Goal: Transaction & Acquisition: Purchase product/service

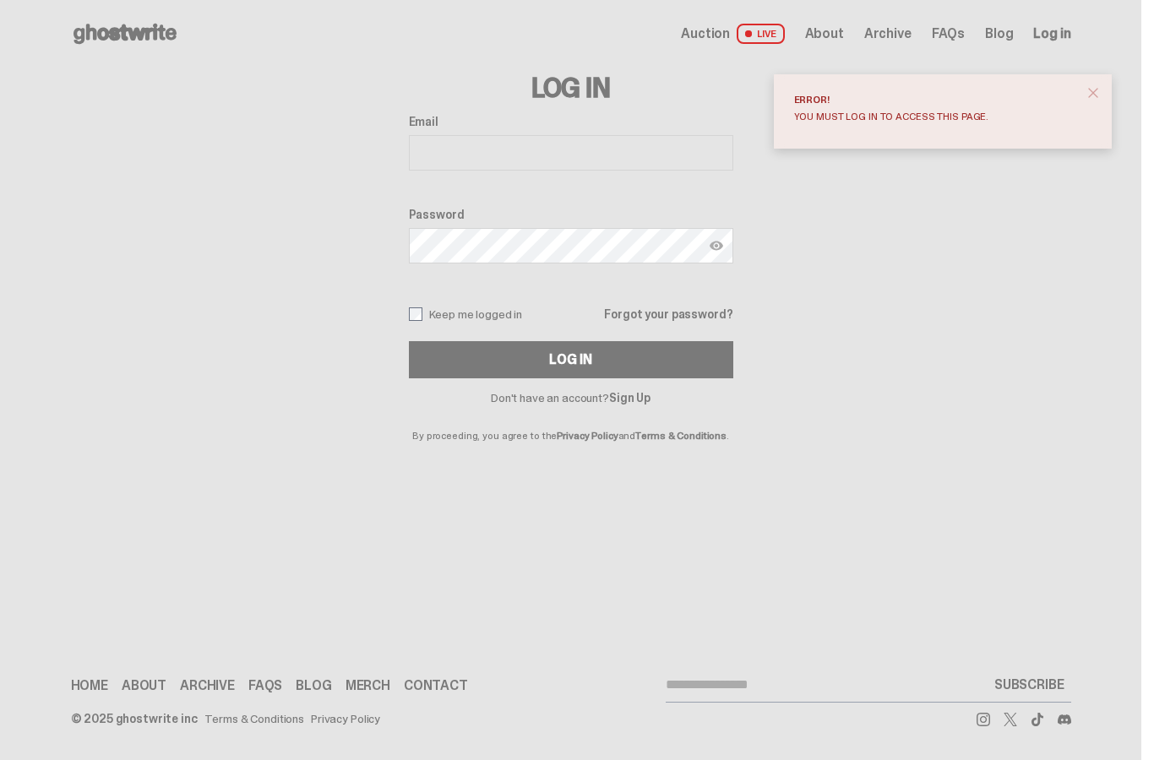
click at [557, 101] on h3 "Log In" at bounding box center [571, 87] width 324 height 27
click at [557, 138] on input "Email" at bounding box center [571, 152] width 324 height 35
click at [546, 219] on label "Password" at bounding box center [571, 215] width 324 height 14
type input "**********"
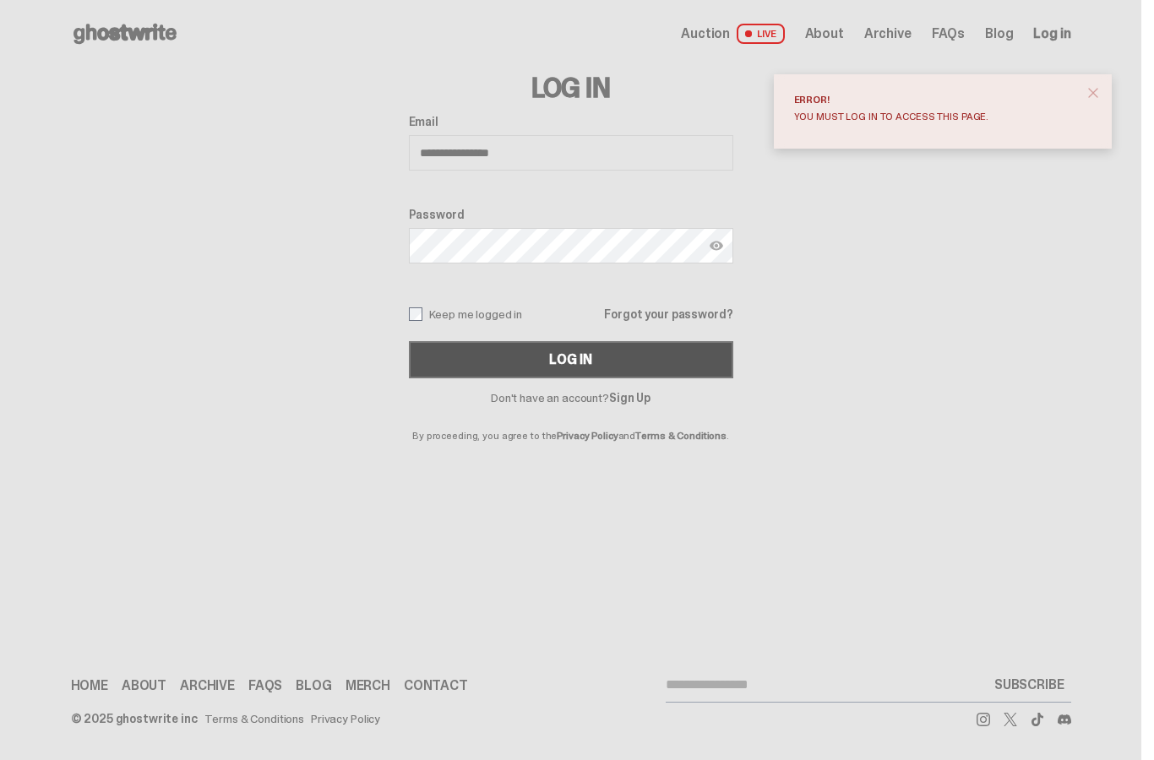
click at [528, 361] on button "Log In" at bounding box center [571, 359] width 324 height 37
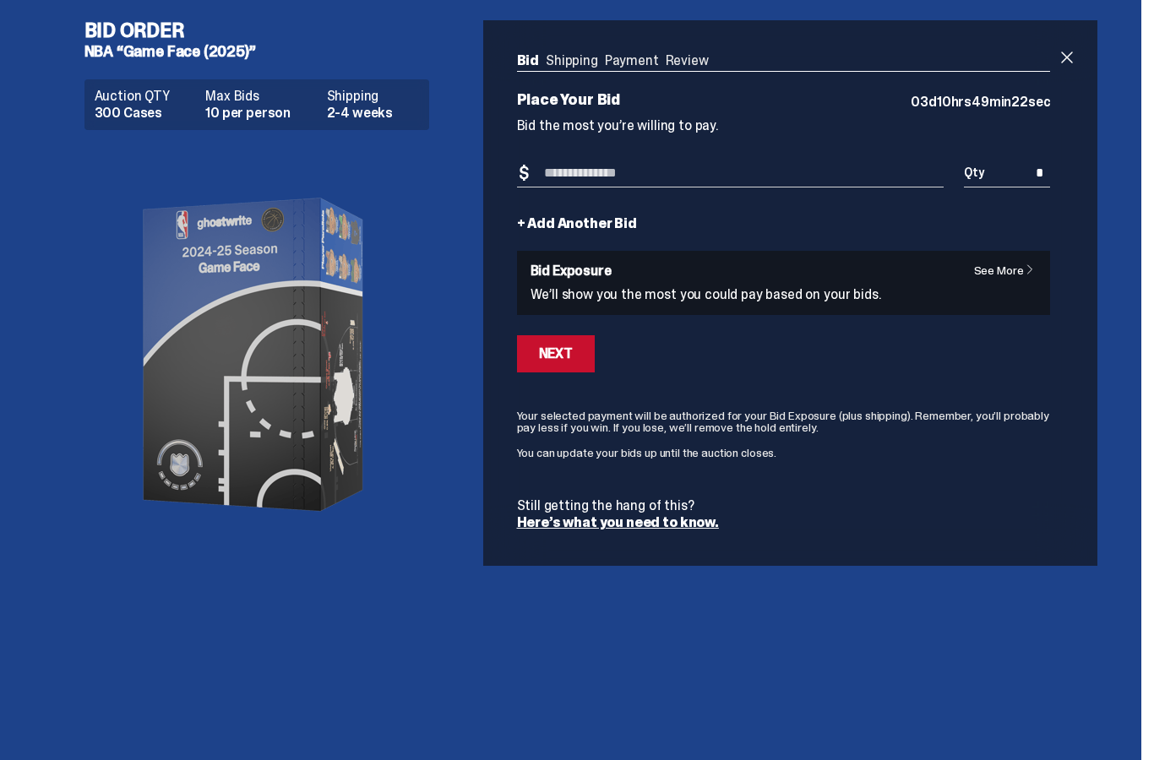
click at [592, 179] on input "Bid Amount" at bounding box center [730, 174] width 427 height 28
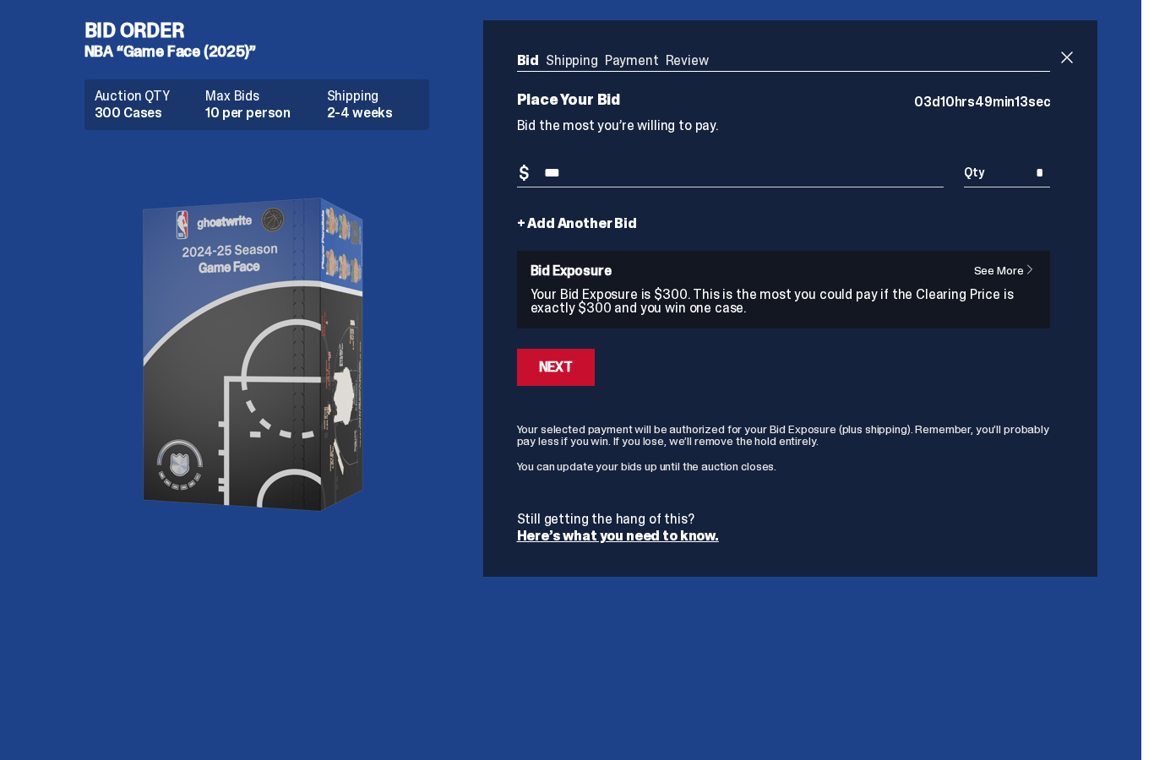
type input "***"
click at [1041, 177] on input "*" at bounding box center [1007, 174] width 86 height 28
drag, startPoint x: 1042, startPoint y: 176, endPoint x: 1062, endPoint y: 176, distance: 20.3
click at [1062, 176] on div "Bid Shipping Payment Review Auction QTY 300 Cases Max Bids 10 per person Shippi…" at bounding box center [783, 298] width 601 height 557
type input "*"
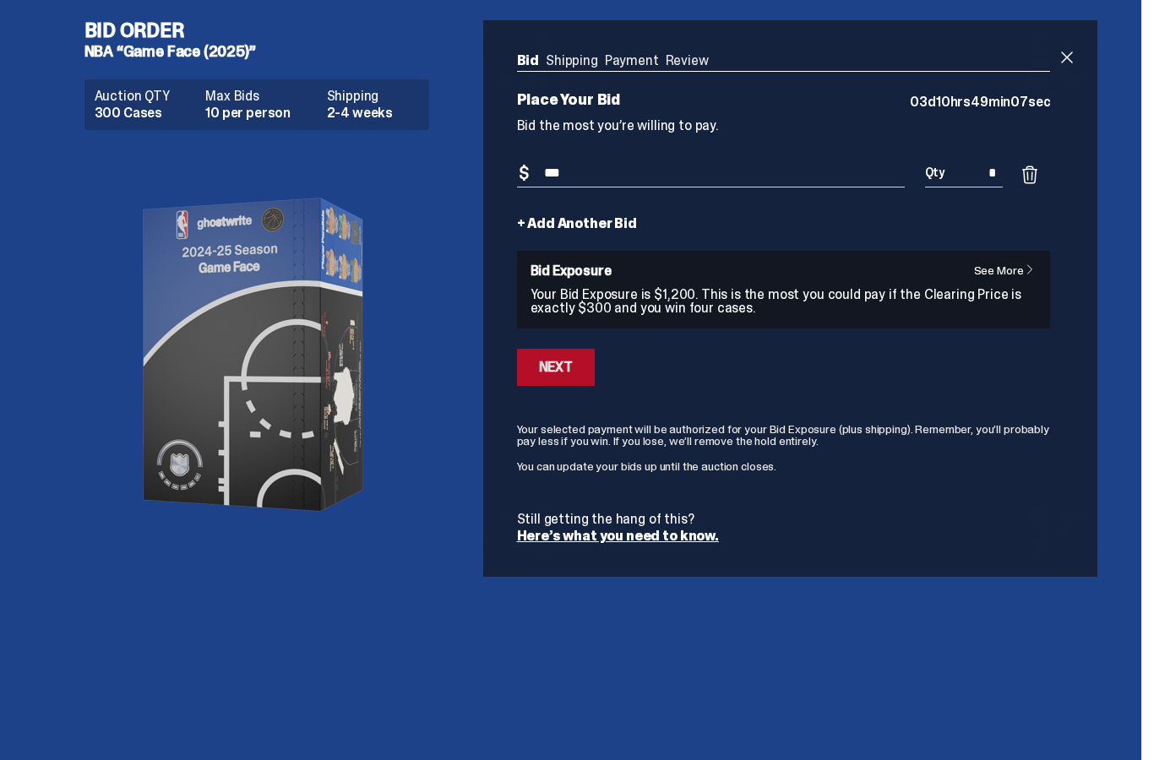
click at [546, 372] on div "Next" at bounding box center [556, 368] width 34 height 14
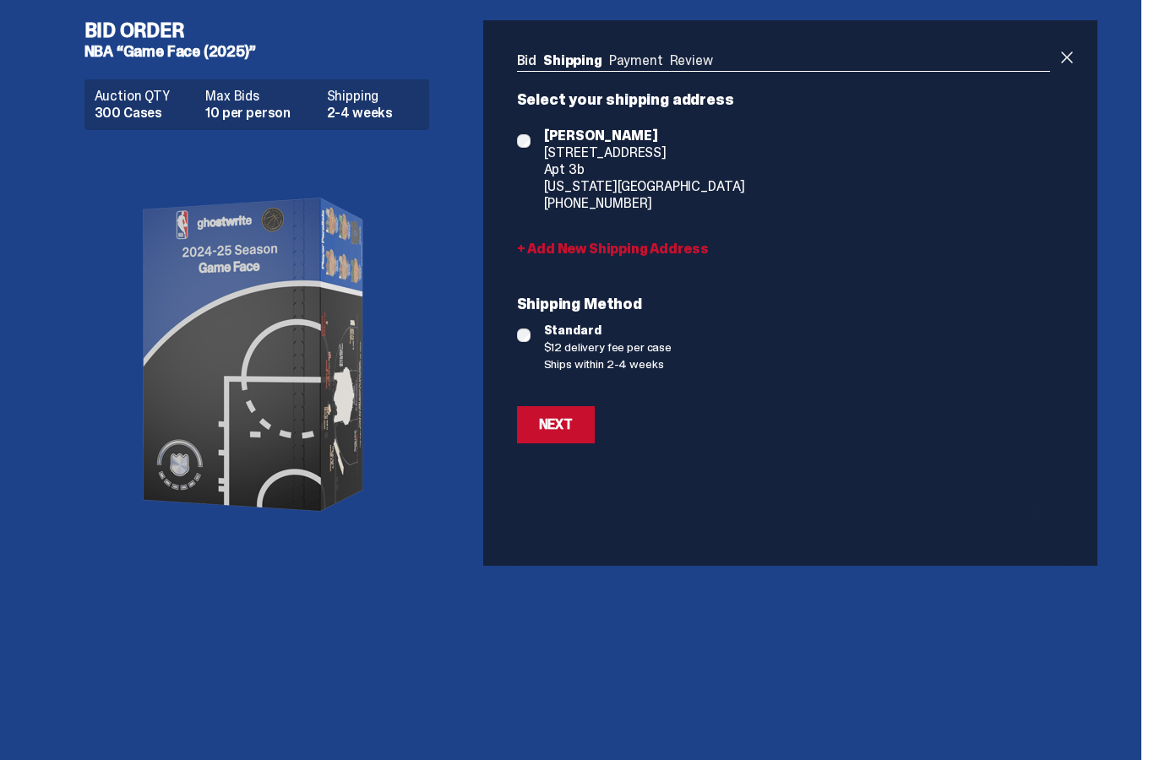
click at [549, 432] on div "Next" at bounding box center [556, 425] width 34 height 14
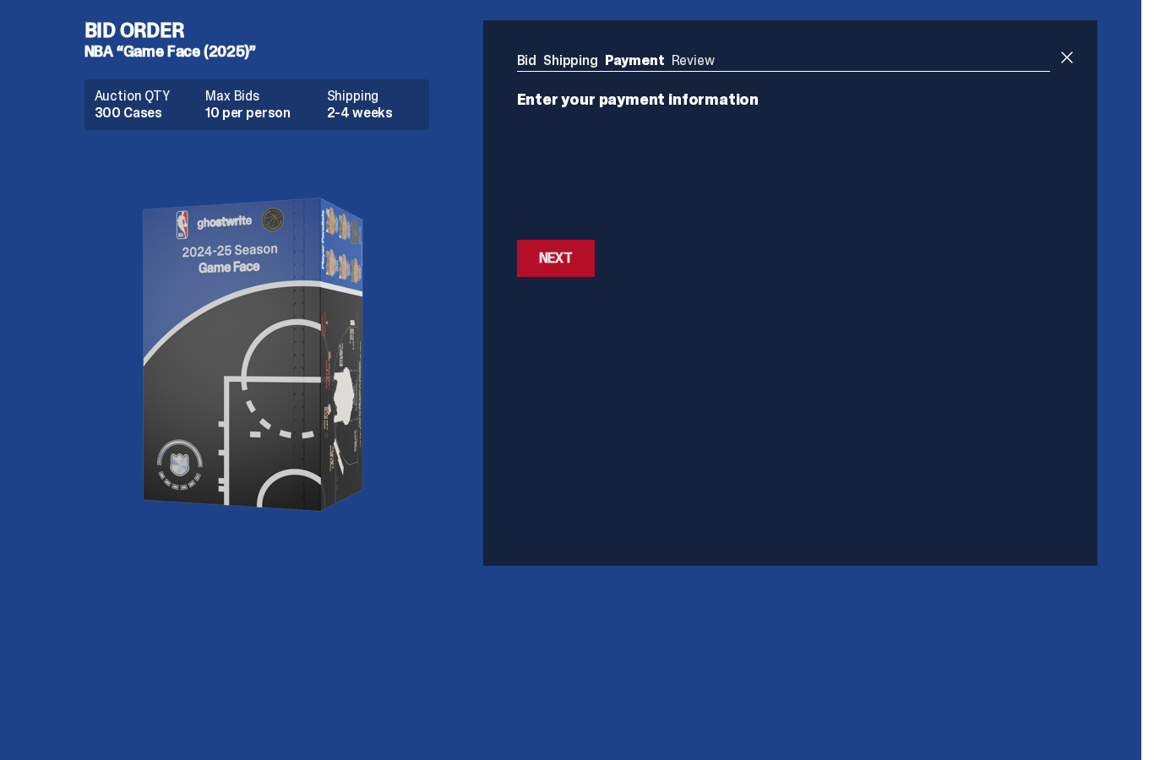
click at [564, 261] on div "Next" at bounding box center [556, 259] width 34 height 14
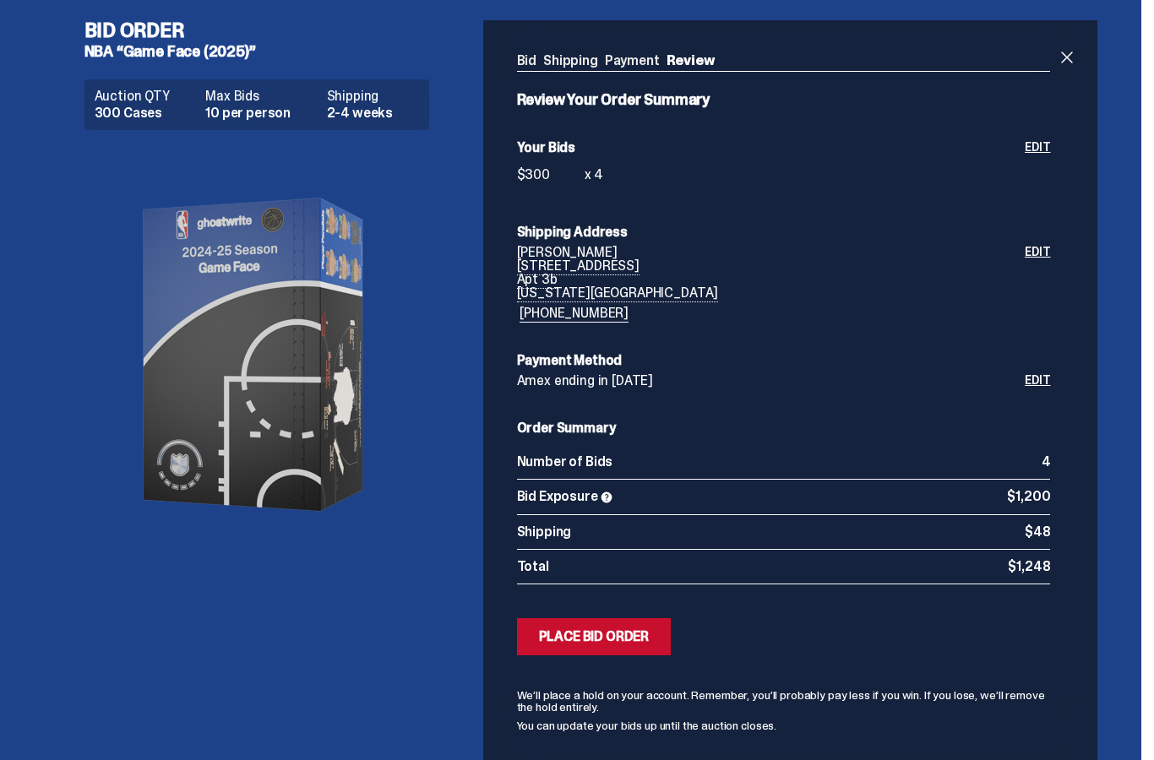
scroll to position [78, 0]
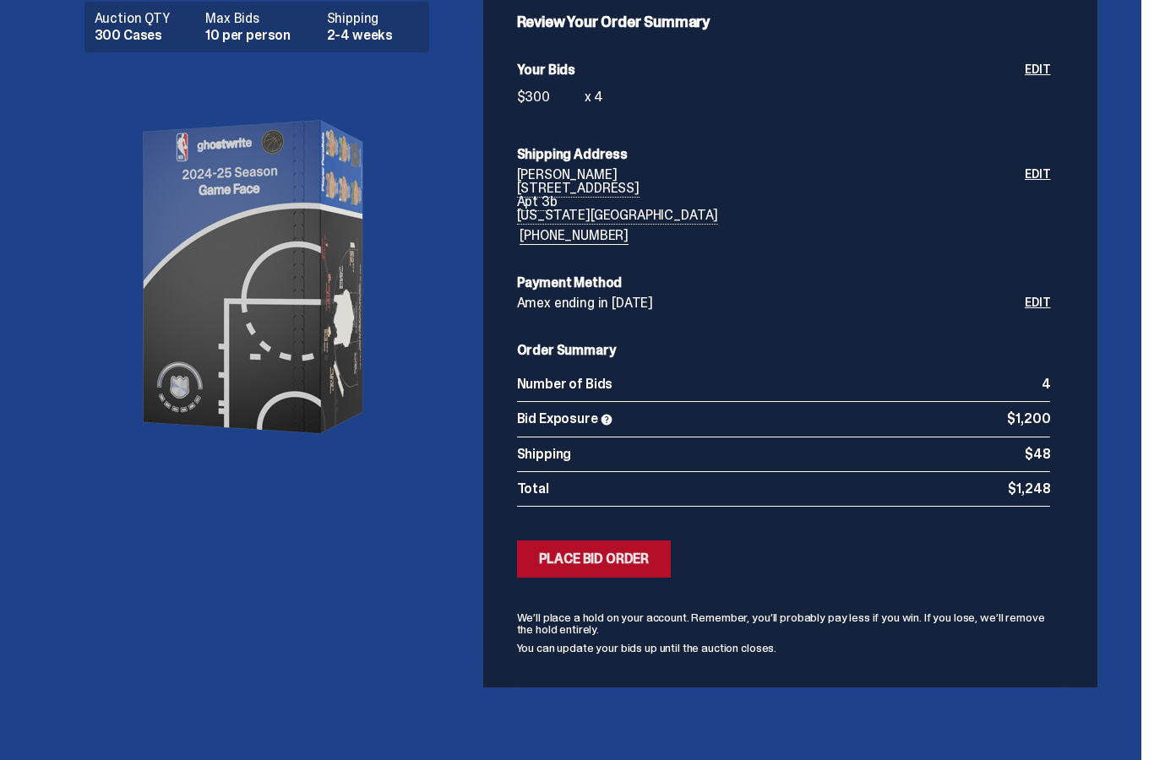
click at [617, 561] on div "Place Bid Order" at bounding box center [594, 559] width 111 height 14
